Goal: Task Accomplishment & Management: Use online tool/utility

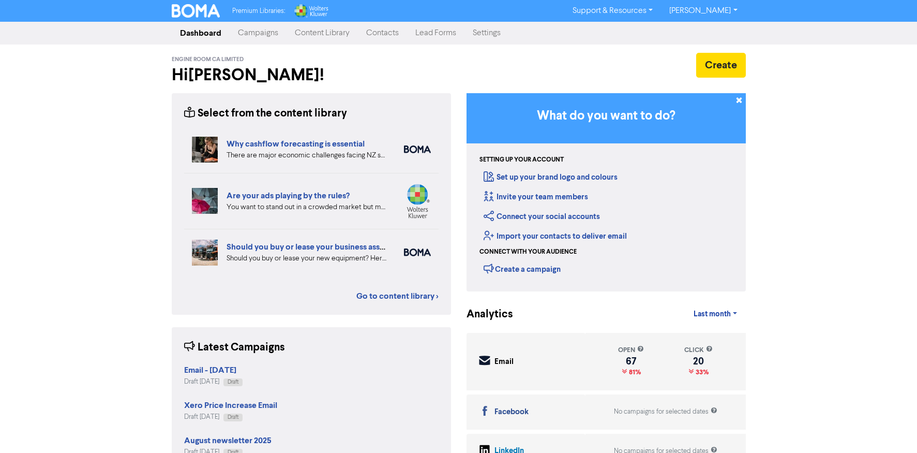
click at [258, 32] on link "Campaigns" at bounding box center [258, 33] width 57 height 21
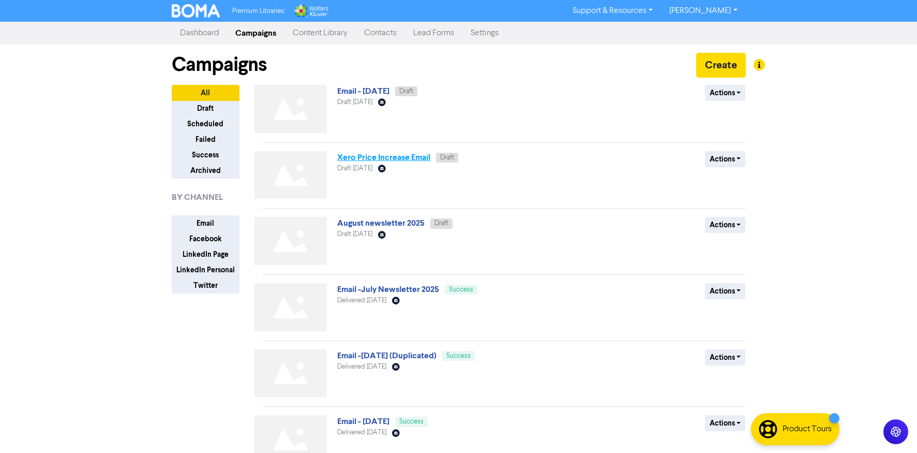
click at [388, 157] on link "Xero Price Increase Email" at bounding box center [383, 157] width 93 height 10
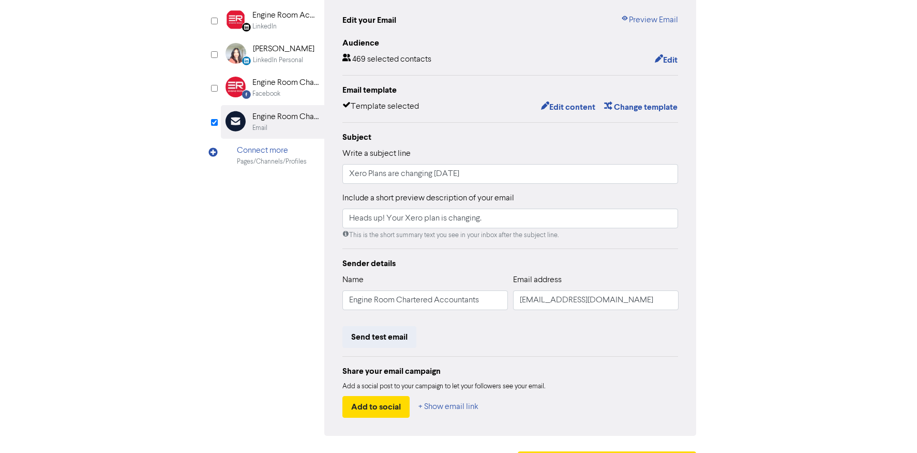
scroll to position [118, 0]
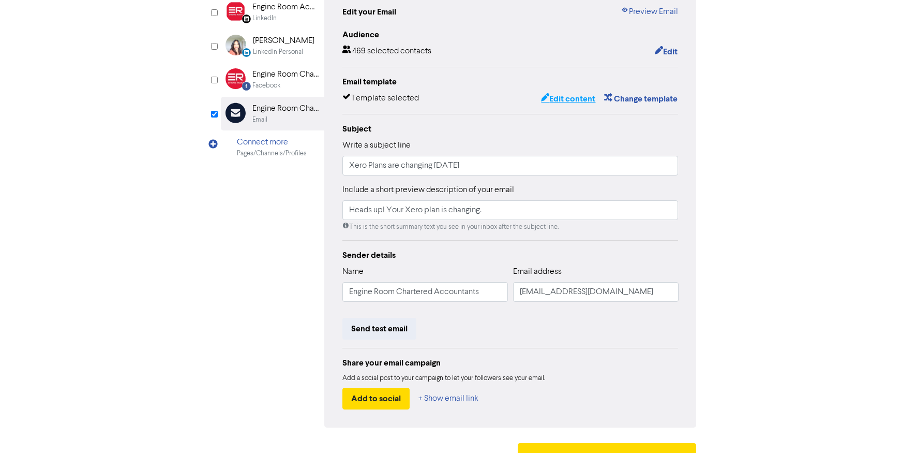
click at [561, 99] on button "Edit content" at bounding box center [567, 98] width 55 height 13
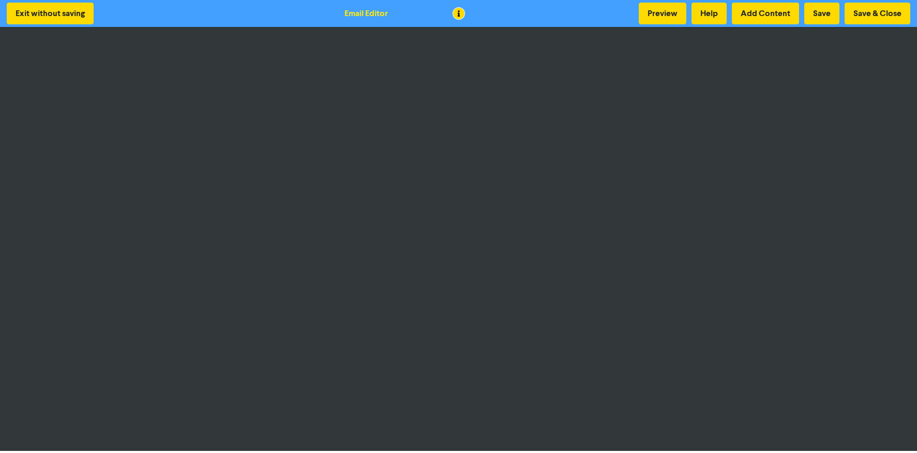
scroll to position [2, 0]
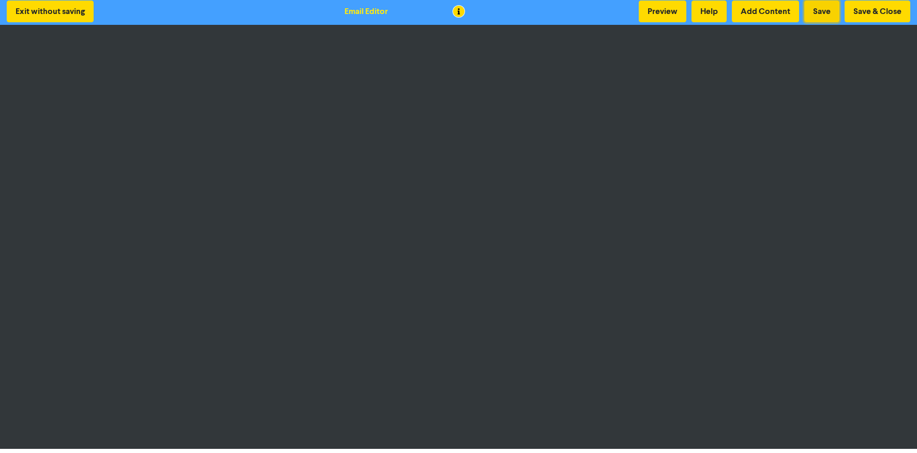
click at [770, 12] on button "Save" at bounding box center [821, 12] width 35 height 22
click at [770, 12] on button "Save & Close" at bounding box center [878, 12] width 66 height 22
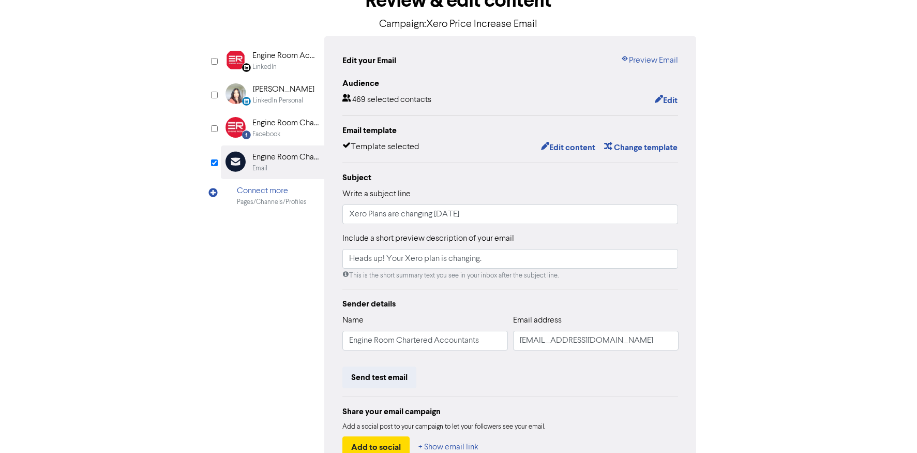
scroll to position [139, 0]
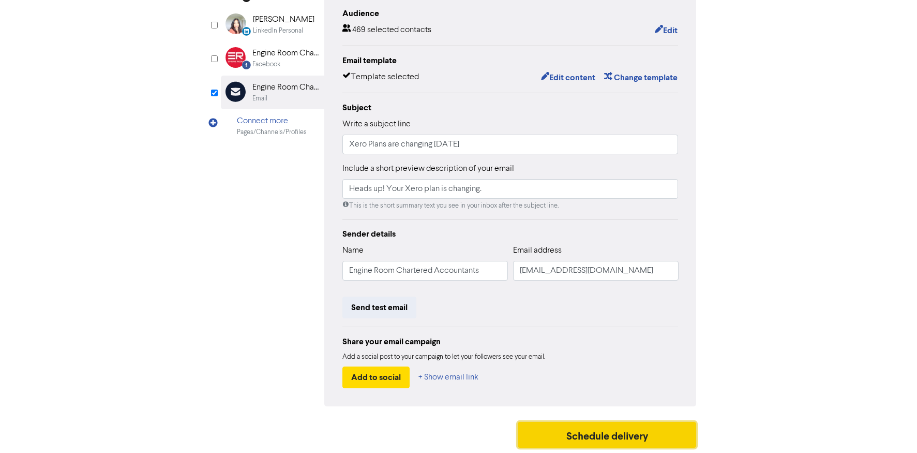
click at [567, 412] on button "Schedule delivery" at bounding box center [607, 435] width 179 height 26
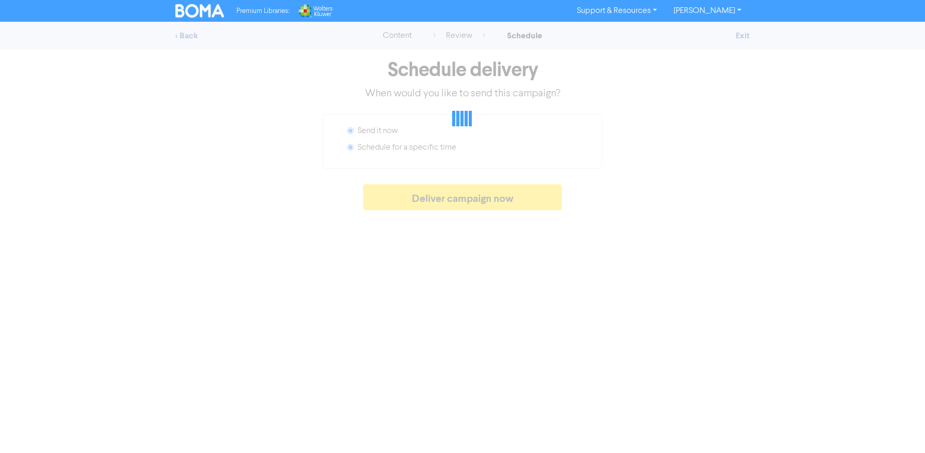
radio input "false"
radio input "true"
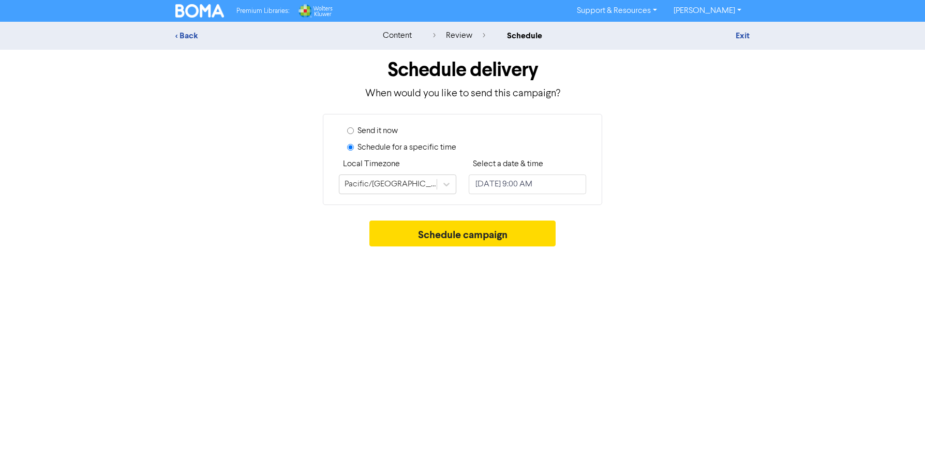
click at [382, 130] on label "Send it now" at bounding box center [377, 131] width 40 height 12
click at [354, 130] on input "Send it now" at bounding box center [350, 130] width 7 height 7
radio input "true"
radio input "false"
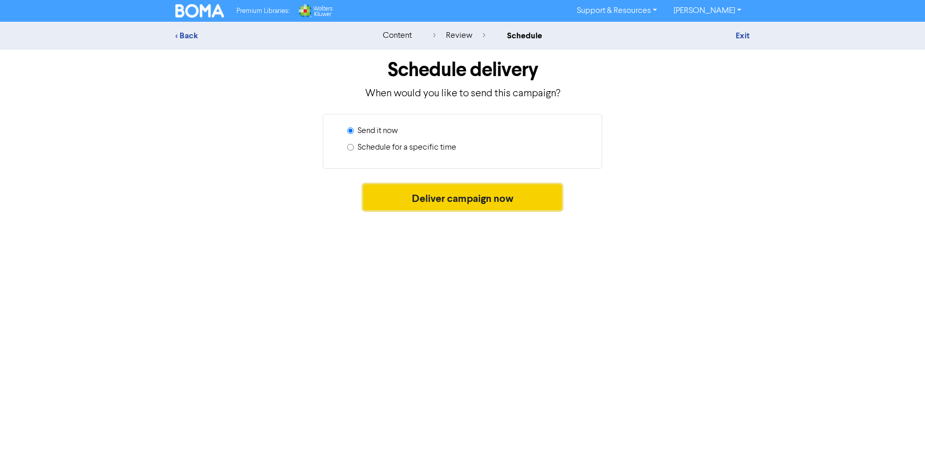
click at [414, 200] on button "Deliver campaign now" at bounding box center [462, 197] width 199 height 26
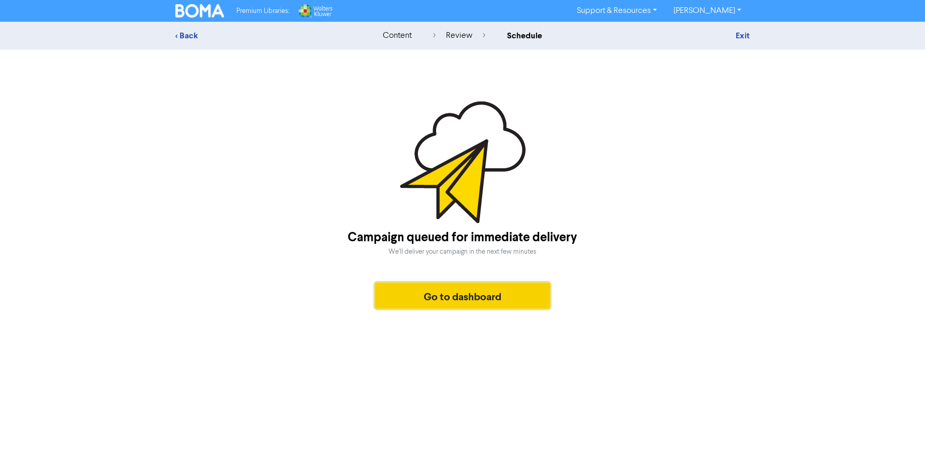
click at [414, 293] on button "Go to dashboard" at bounding box center [462, 295] width 175 height 26
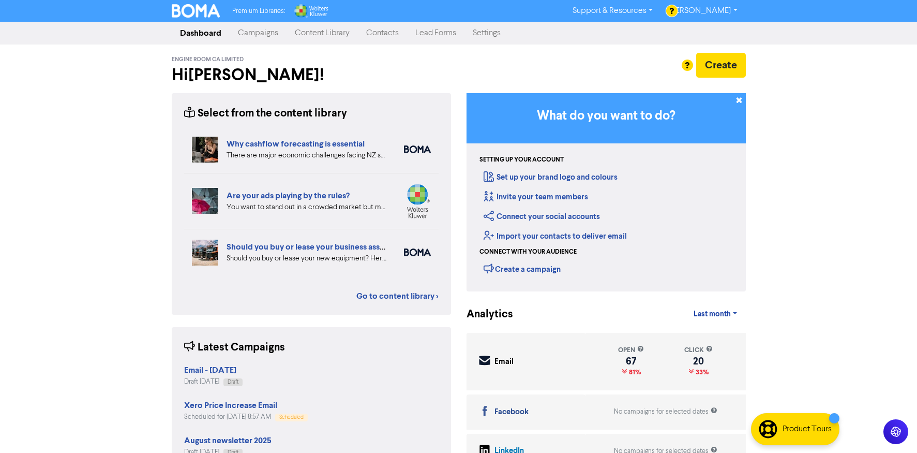
click at [261, 36] on link "Campaigns" at bounding box center [258, 33] width 57 height 21
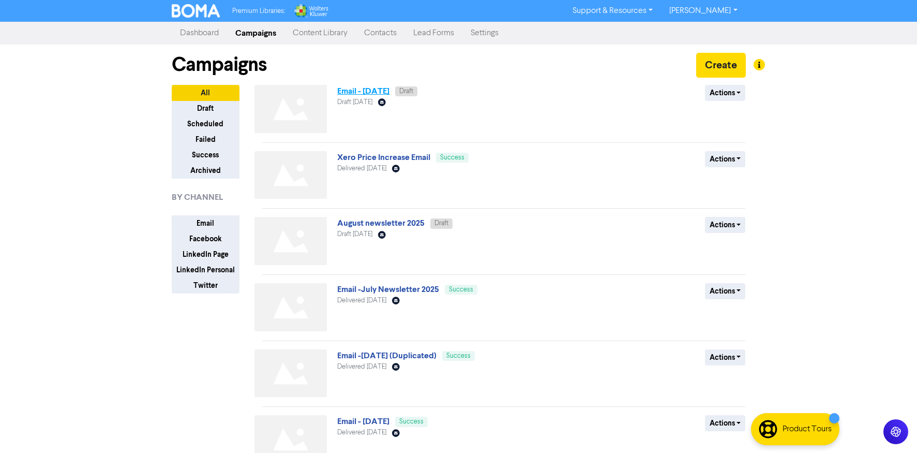
click at [370, 89] on link "Email - [DATE]" at bounding box center [363, 91] width 52 height 10
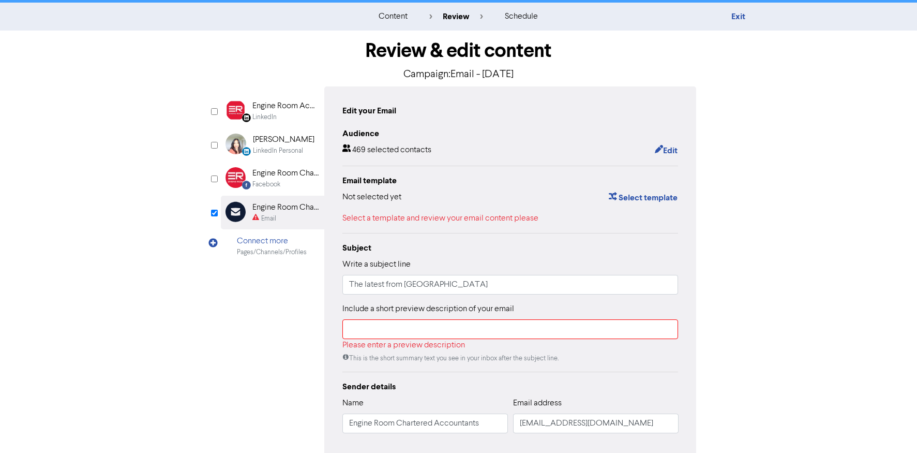
scroll to position [27, 0]
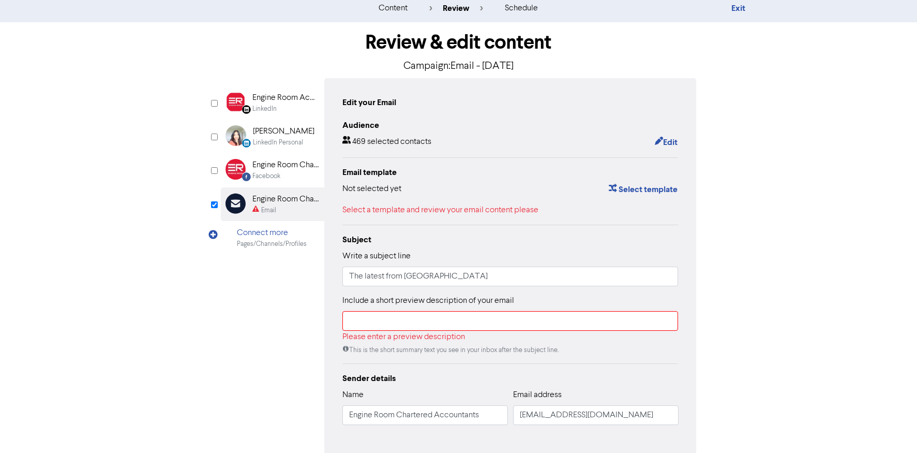
click at [735, 9] on link "Exit" at bounding box center [738, 8] width 14 height 10
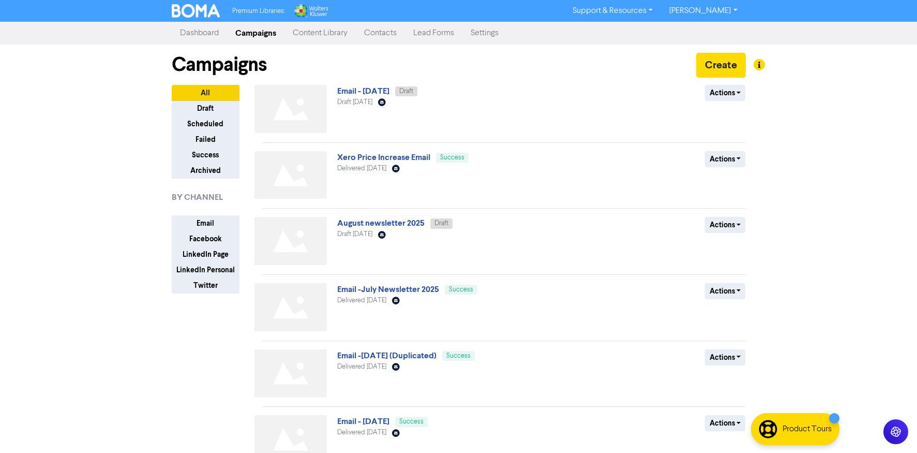
click at [111, 75] on div "Premium Libraries: Support & Resources Video Tutorials FAQ & Guides Marketing E…" at bounding box center [458, 226] width 917 height 453
click at [60, 95] on div "Premium Libraries: Support & Resources Video Tutorials FAQ & Guides Marketing E…" at bounding box center [458, 226] width 917 height 453
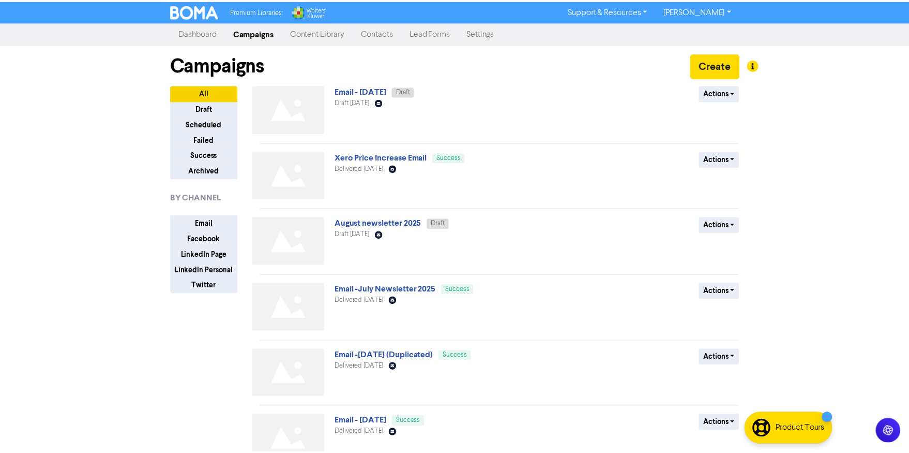
scroll to position [1, 0]
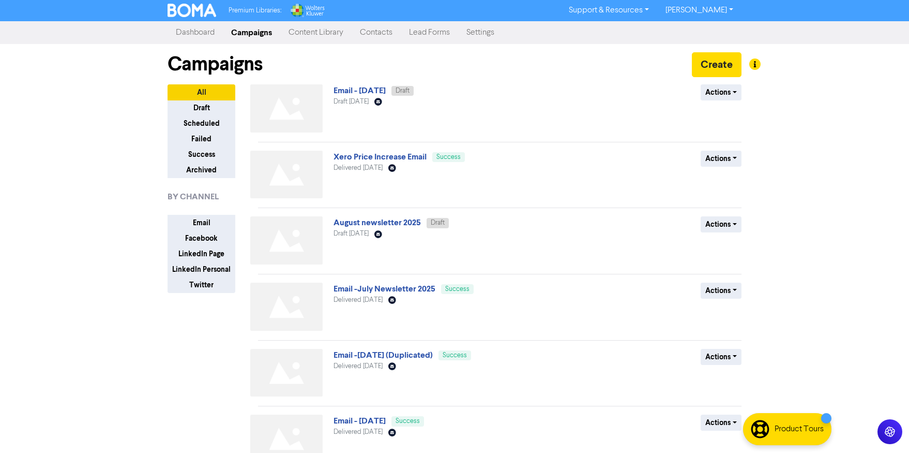
click at [25, 81] on div "Premium Libraries: Support & Resources Video Tutorials FAQ & Guides Marketing E…" at bounding box center [454, 225] width 909 height 453
